Goal: Information Seeking & Learning: Understand process/instructions

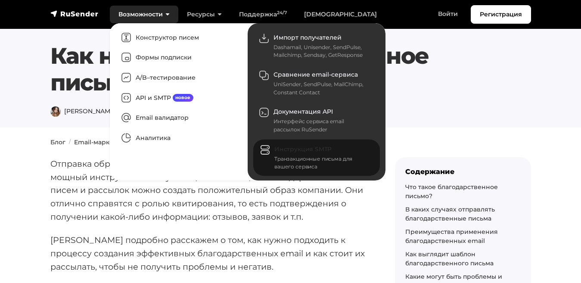
click at [287, 146] on span "Инструкция SMTP" at bounding box center [302, 149] width 57 height 8
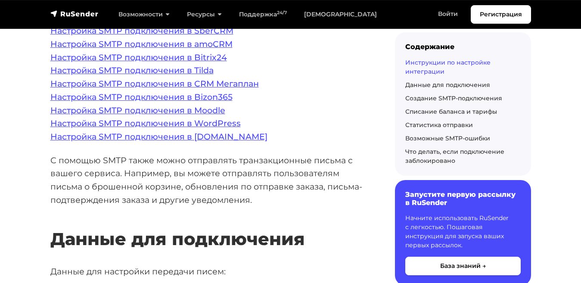
scroll to position [276, 0]
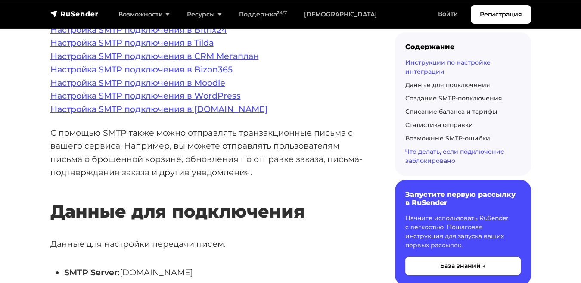
click at [417, 149] on link "Что делать, если подключение заблокировано" at bounding box center [454, 155] width 99 height 17
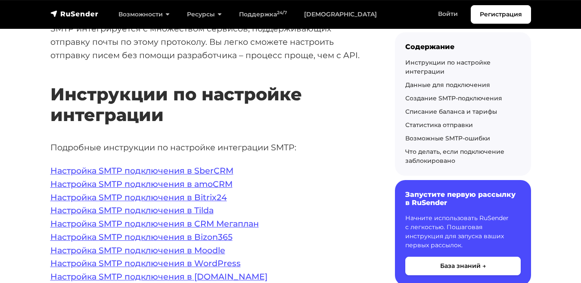
scroll to position [115, 0]
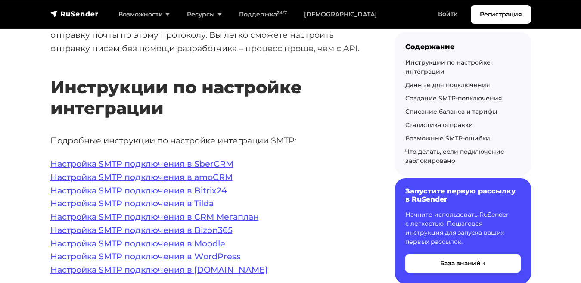
click at [422, 186] on link "Запустите первую рассылку в RuSender Начните использовать RuSender с легкостью.…" at bounding box center [463, 231] width 136 height 106
